Goal: Use online tool/utility: Utilize a website feature to perform a specific function

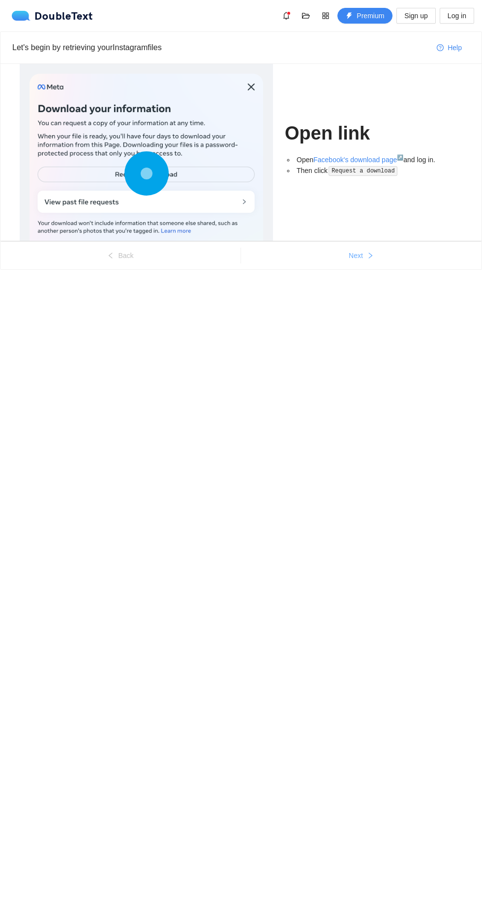
click at [355, 255] on span "Next" at bounding box center [356, 255] width 14 height 11
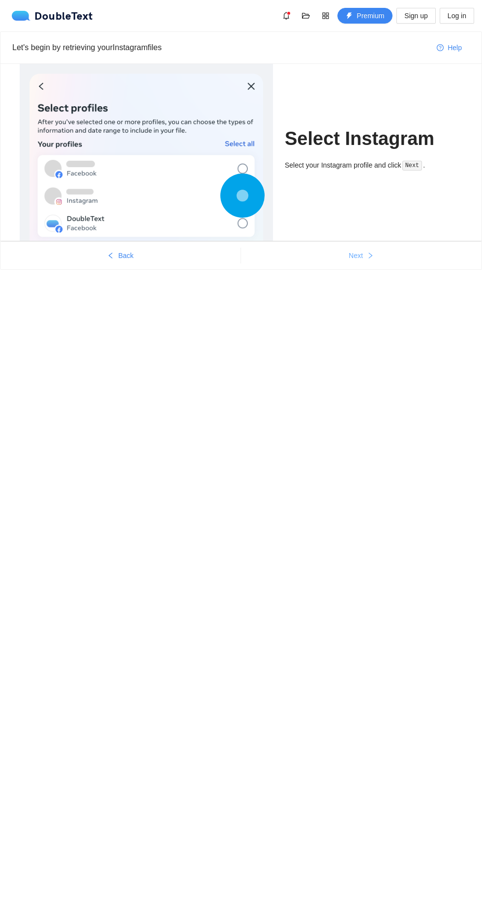
click at [361, 259] on span "Next" at bounding box center [356, 255] width 14 height 11
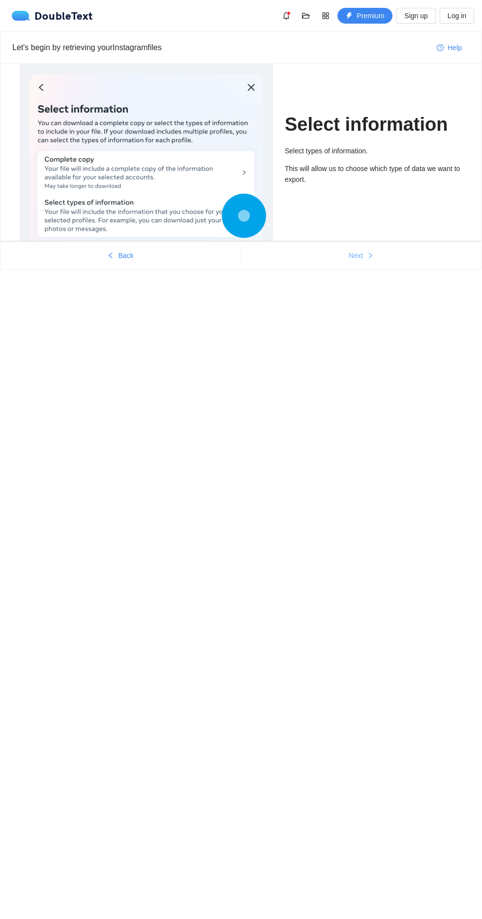
click at [355, 255] on span "Next" at bounding box center [356, 255] width 14 height 11
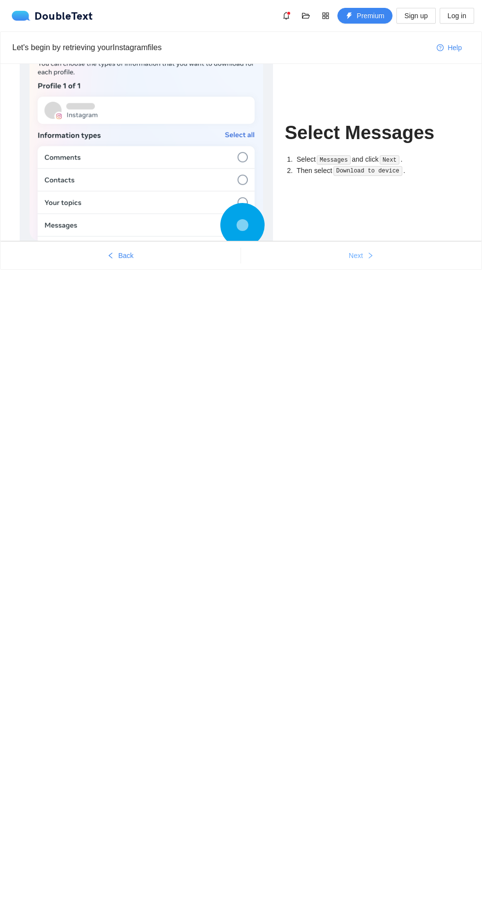
click at [370, 255] on icon "right" at bounding box center [370, 255] width 7 height 7
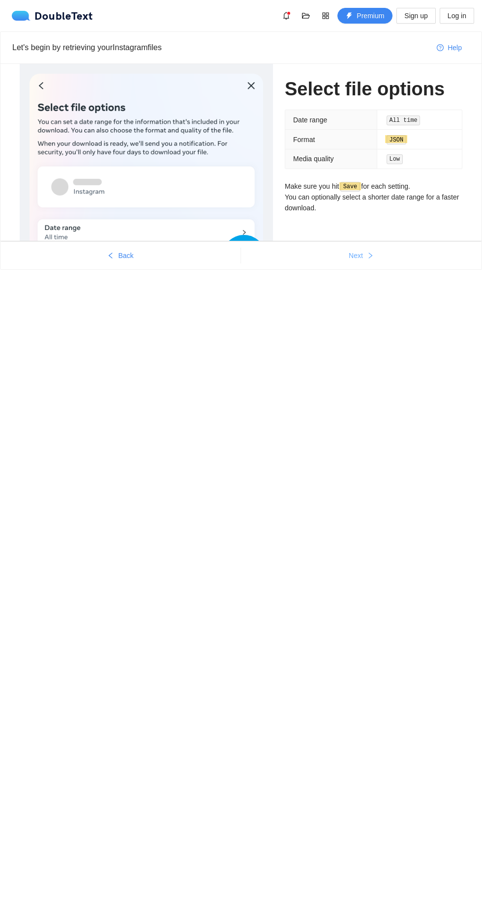
click at [370, 255] on icon "right" at bounding box center [370, 255] width 7 height 7
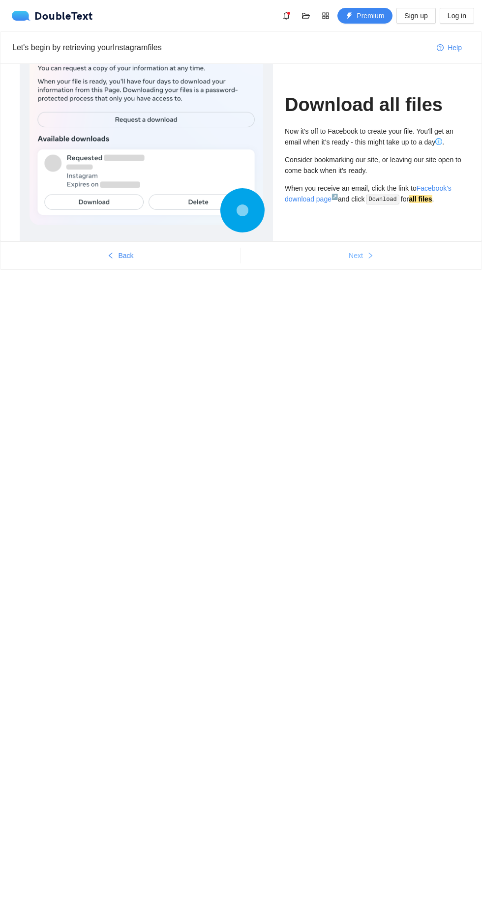
click at [370, 254] on icon "right" at bounding box center [370, 255] width 7 height 7
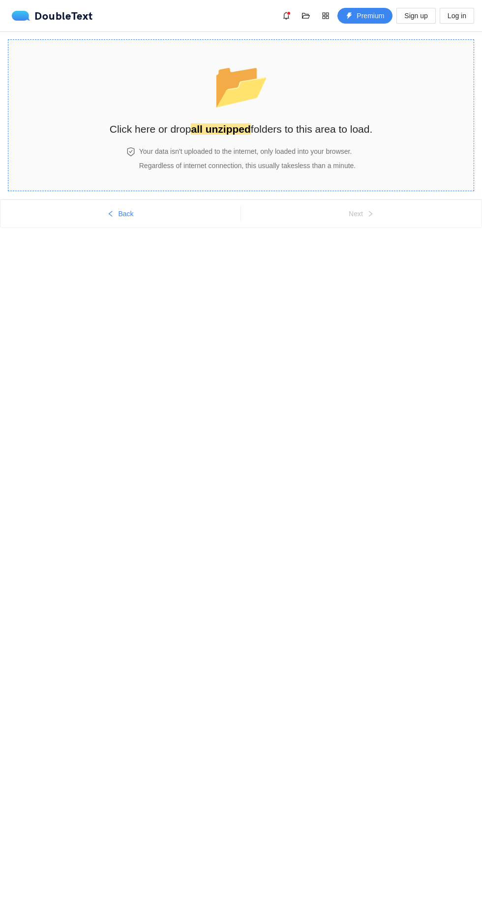
click at [331, 122] on h2 "Click here or drop all unzipped folders to this area to load." at bounding box center [241, 129] width 263 height 16
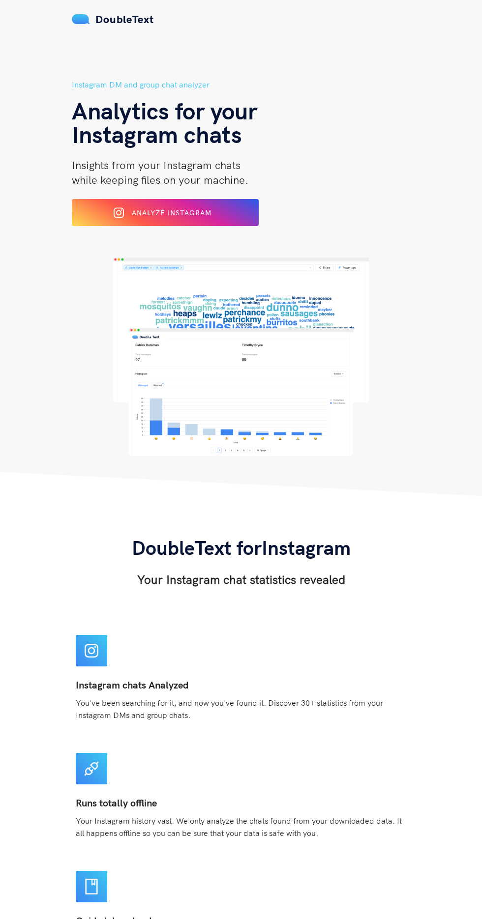
click at [94, 651] on icon at bounding box center [92, 651] width 14 height 14
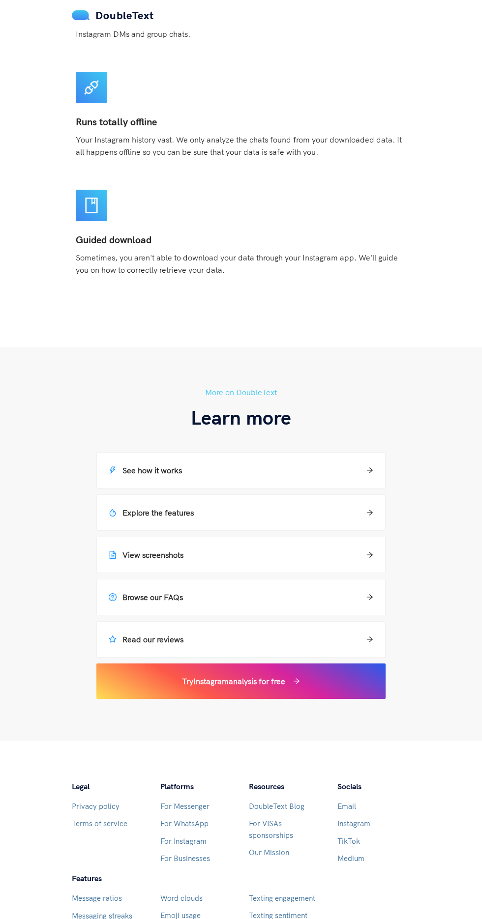
scroll to position [676, 0]
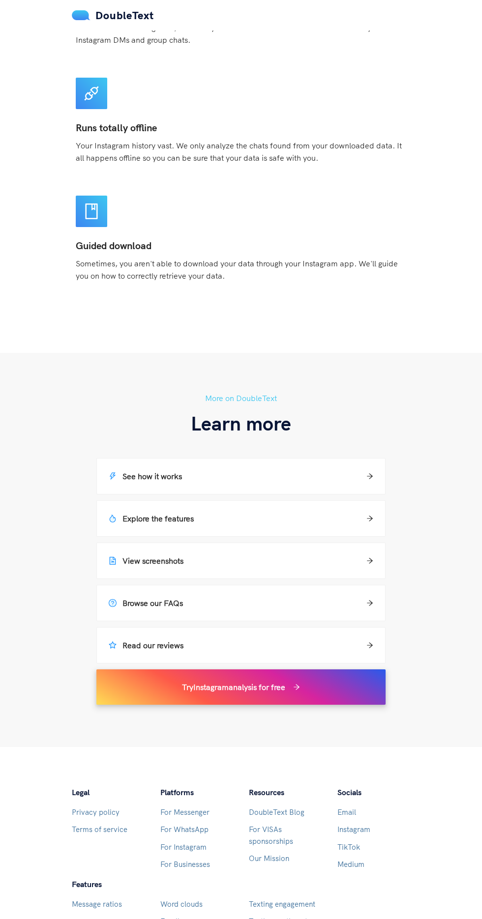
click at [334, 690] on div "Try Instagram analysis for free" at bounding box center [240, 687] width 265 height 12
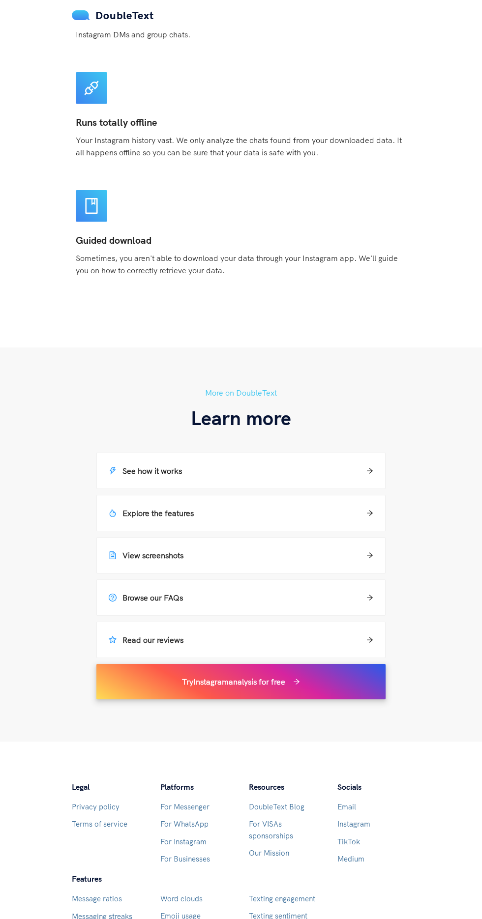
scroll to position [744, 0]
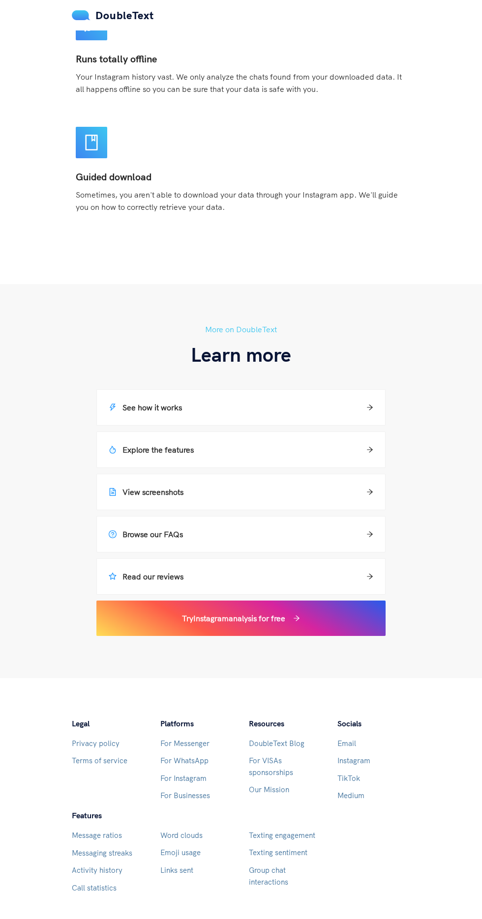
click at [352, 92] on div "Runs totally offline Your Instagram history vast. We only analyze the chats fou…" at bounding box center [241, 73] width 330 height 43
click at [325, 590] on div "Read our reviews" at bounding box center [241, 576] width 288 height 35
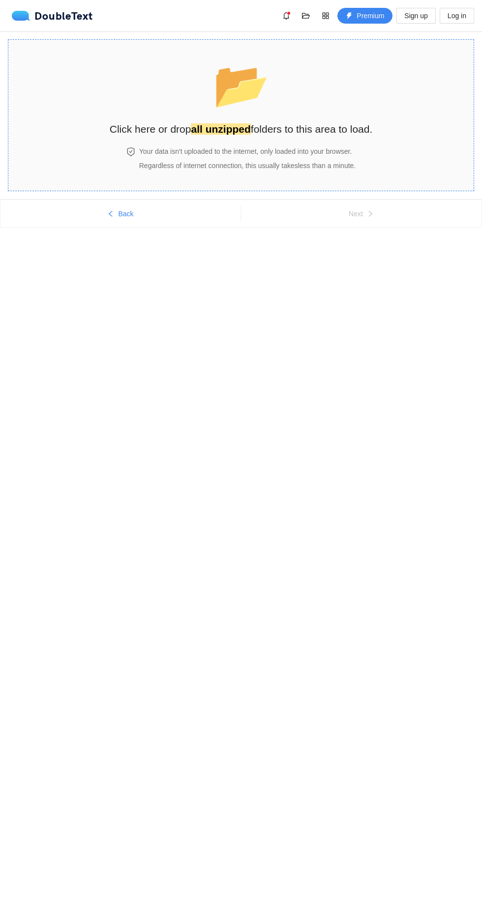
click at [228, 91] on span "📂" at bounding box center [241, 85] width 57 height 50
